Goal: Task Accomplishment & Management: Manage account settings

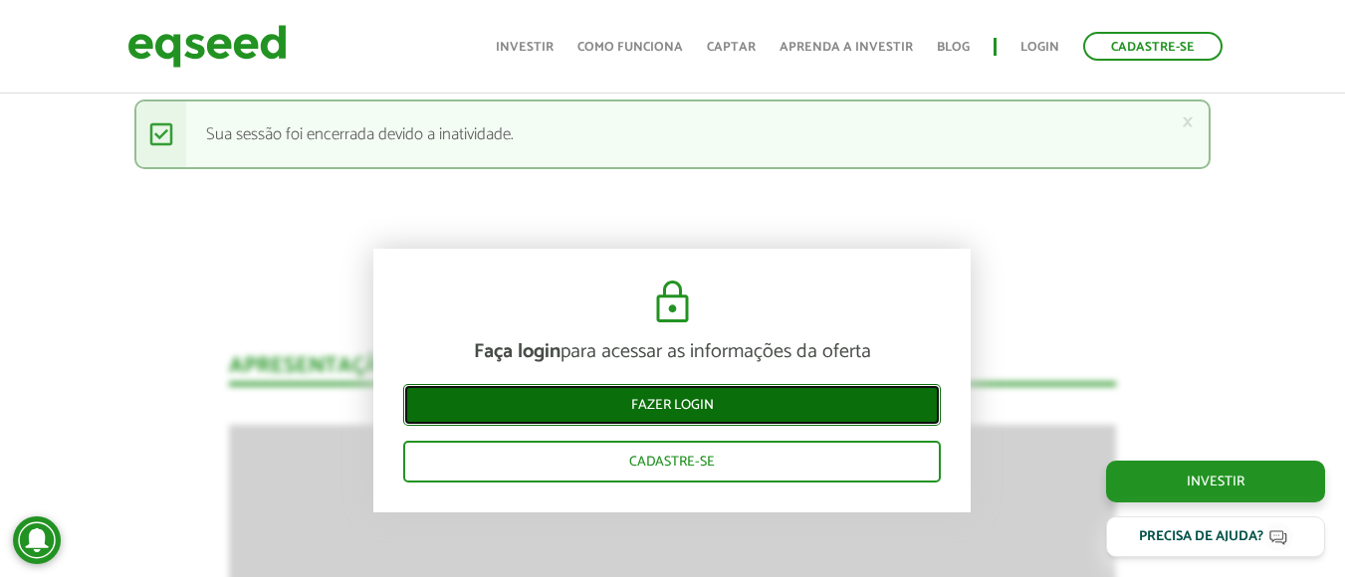
click at [588, 406] on link "Fazer login" at bounding box center [671, 405] width 537 height 42
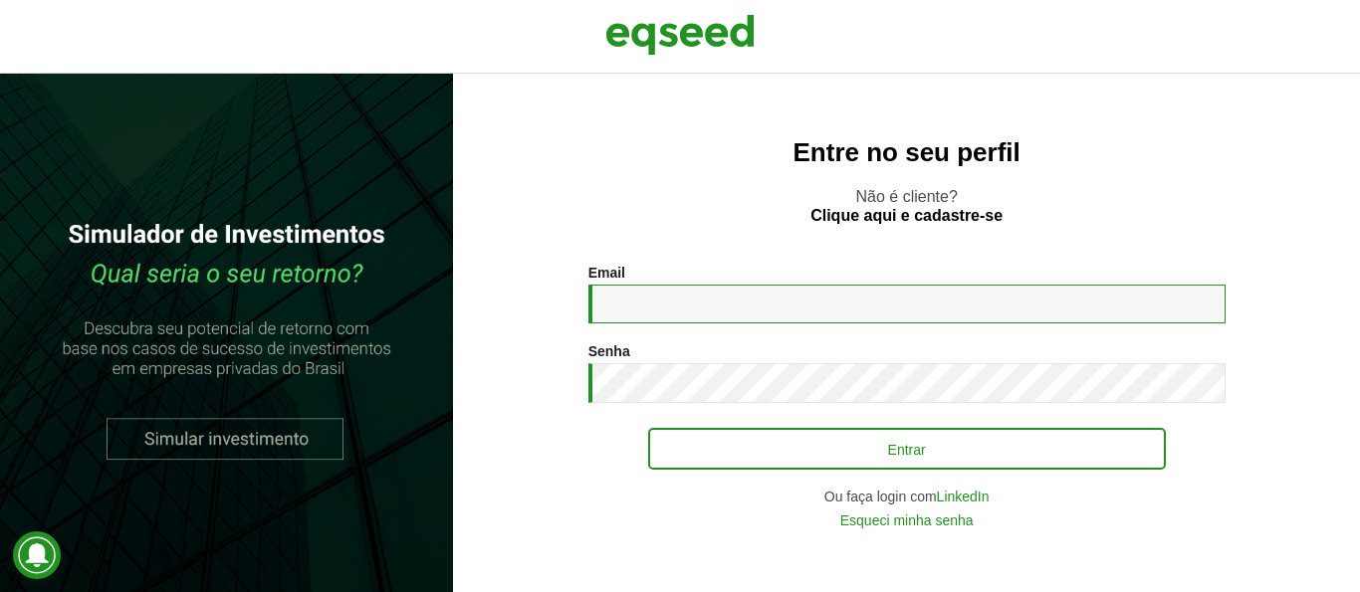
type input "**********"
click at [833, 446] on button "Entrar" at bounding box center [907, 449] width 518 height 42
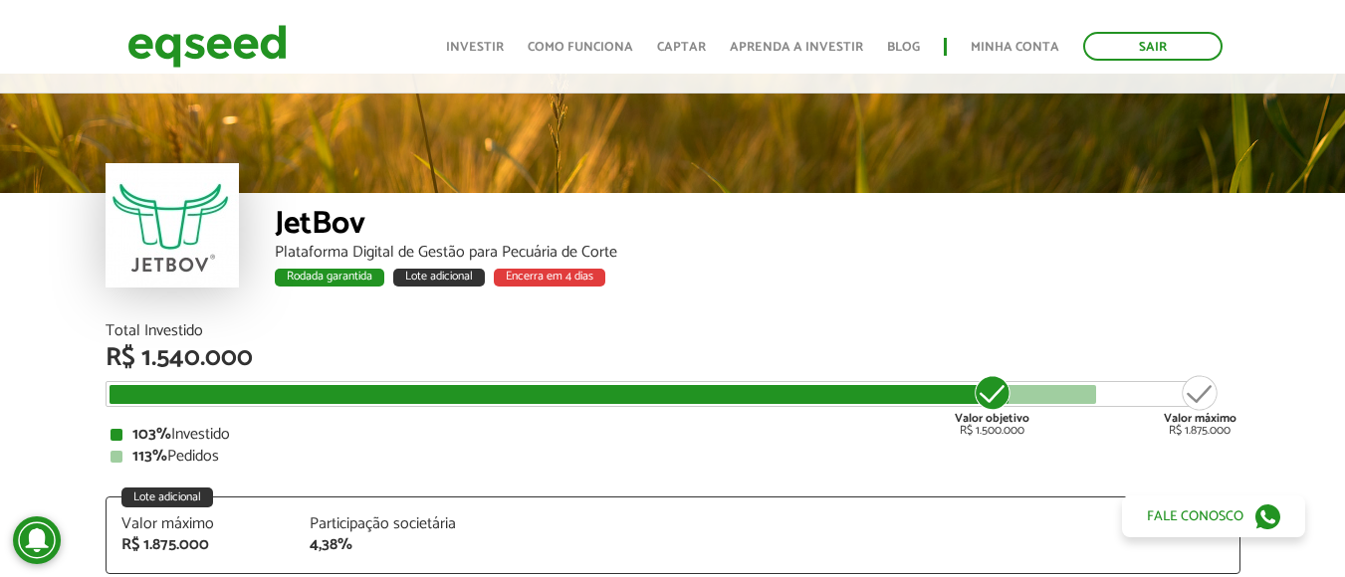
scroll to position [20, 0]
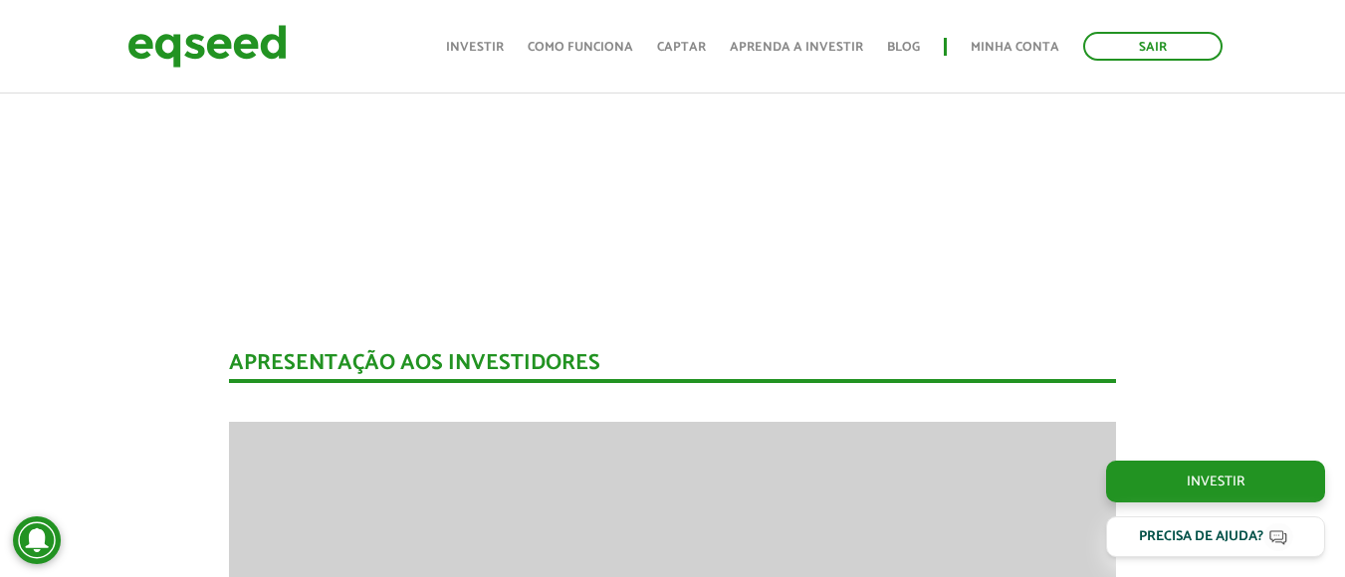
scroll to position [20, 0]
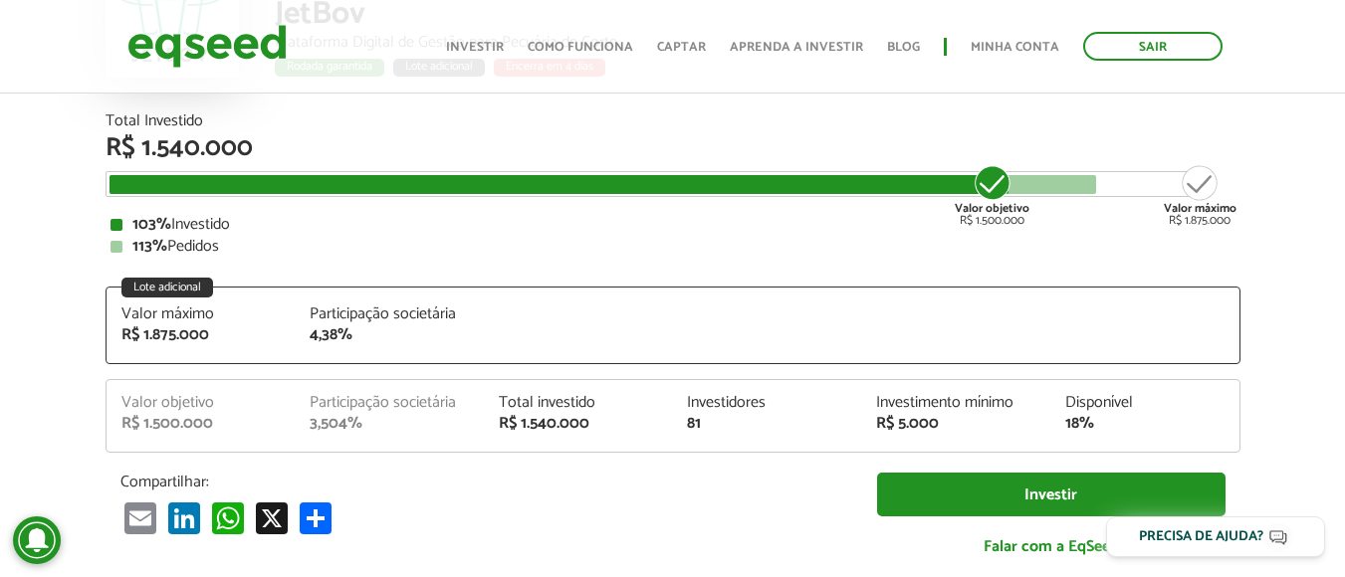
scroll to position [230, 0]
